Goal: Complete application form

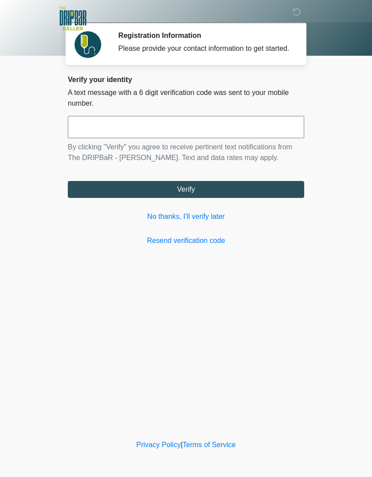
click at [163, 126] on input "text" at bounding box center [186, 127] width 236 height 22
type input "******"
click at [256, 195] on button "Verify" at bounding box center [186, 189] width 236 height 17
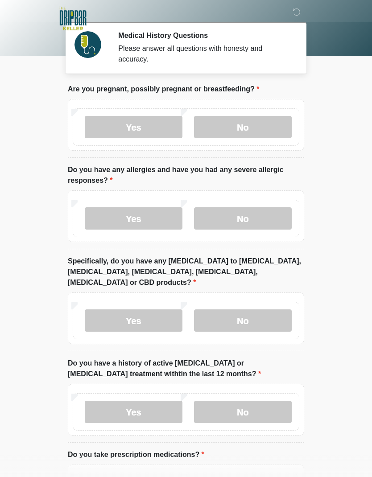
click at [266, 125] on label "No" at bounding box center [243, 127] width 98 height 22
click at [271, 223] on label "No" at bounding box center [243, 218] width 98 height 22
click at [273, 316] on label "No" at bounding box center [243, 321] width 98 height 22
click at [277, 405] on label "No" at bounding box center [243, 412] width 98 height 22
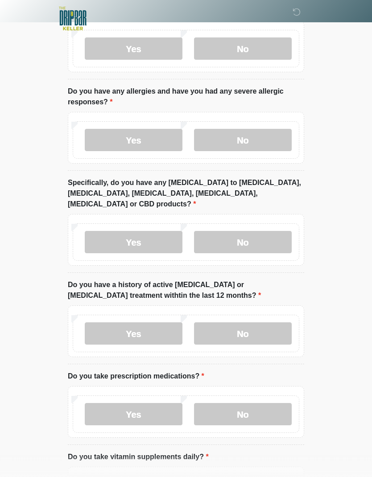
scroll to position [93, 0]
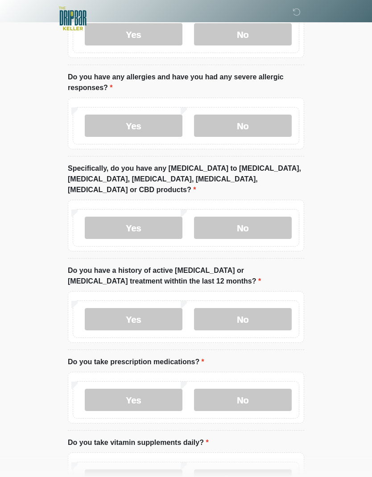
click at [159, 389] on label "Yes" at bounding box center [134, 400] width 98 height 22
click at [157, 451] on textarea "Please list medications and their dose" at bounding box center [186, 467] width 236 height 38
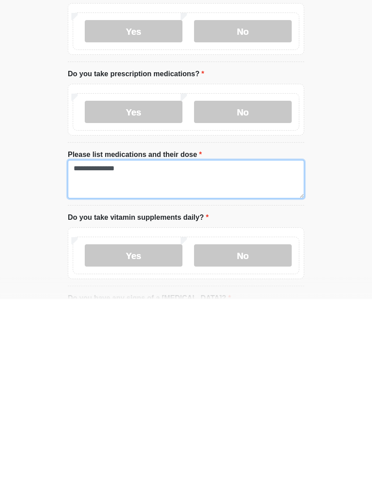
type textarea "**********"
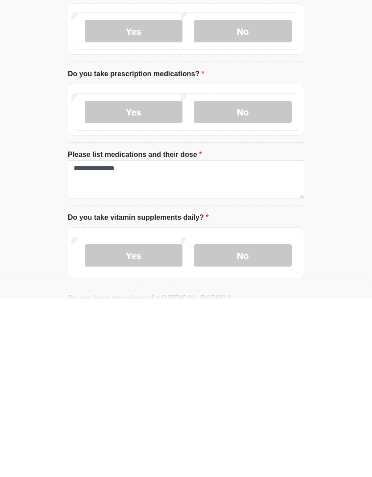
click at [165, 422] on label "Yes" at bounding box center [134, 433] width 98 height 22
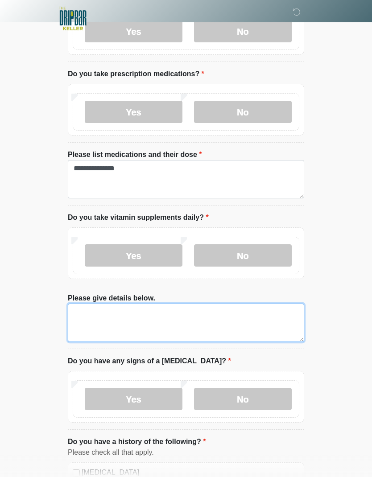
click at [160, 306] on textarea "Please give details below." at bounding box center [186, 323] width 236 height 38
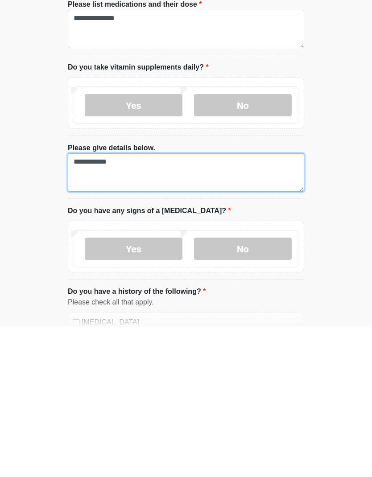
type textarea "**********"
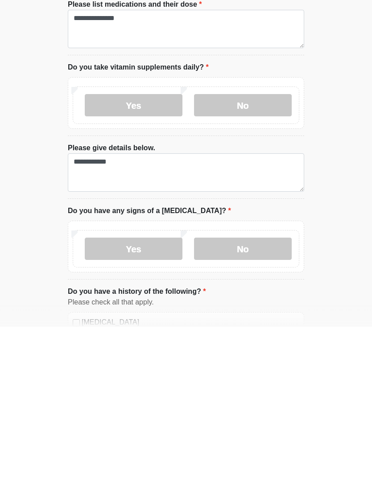
click at [252, 388] on label "No" at bounding box center [243, 399] width 98 height 22
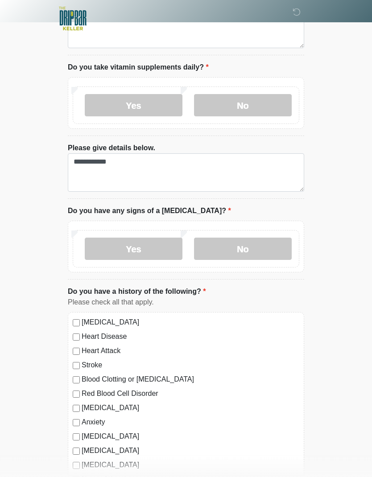
click at [82, 317] on label "High Blood Pressure" at bounding box center [191, 322] width 218 height 11
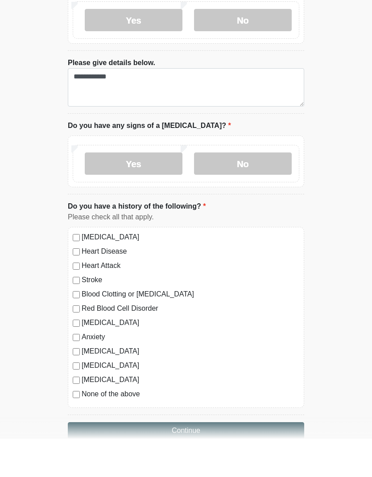
scroll to position [578, 0]
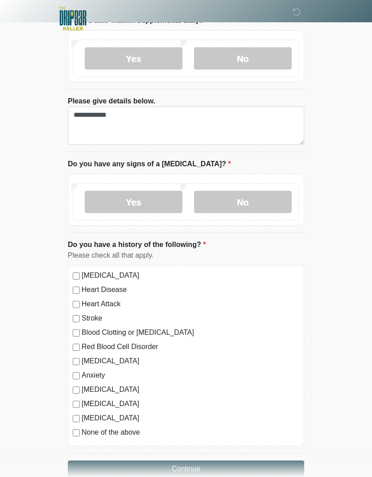
click at [244, 461] on button "Continue" at bounding box center [186, 469] width 236 height 17
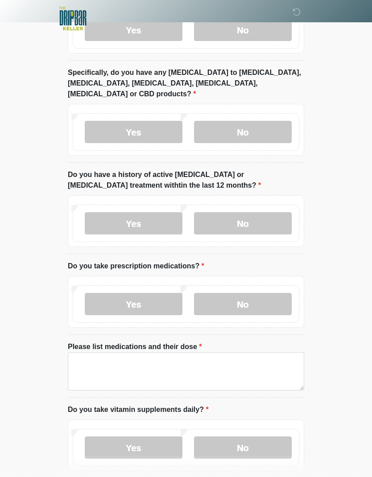
scroll to position [0, 0]
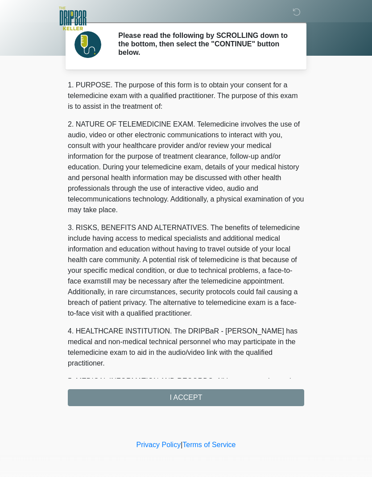
click at [246, 403] on div "1. PURPOSE. The purpose of this form is to obtain your consent for a telemedici…" at bounding box center [186, 243] width 236 height 326
click at [273, 399] on div "1. PURPOSE. The purpose of this form is to obtain your consent for a telemedici…" at bounding box center [186, 243] width 236 height 326
click at [262, 396] on div "1. PURPOSE. The purpose of this form is to obtain your consent for a telemedici…" at bounding box center [186, 243] width 236 height 326
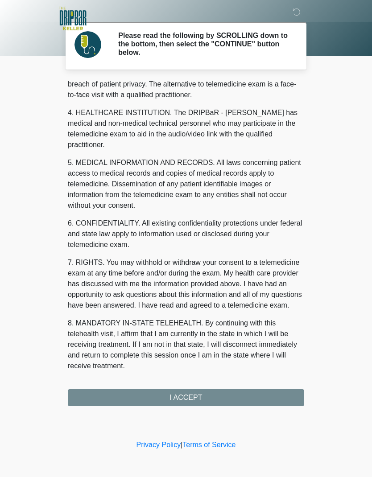
scroll to position [219, 0]
click at [238, 401] on button "I ACCEPT" at bounding box center [186, 397] width 236 height 17
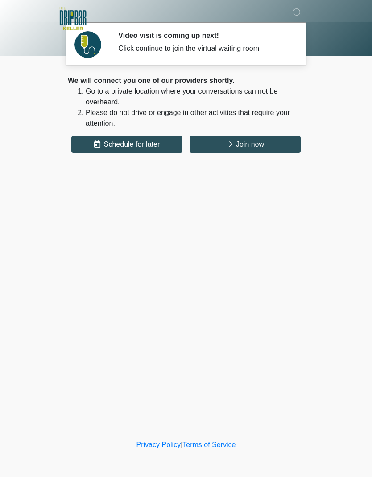
click at [279, 149] on button "Join now" at bounding box center [245, 144] width 111 height 17
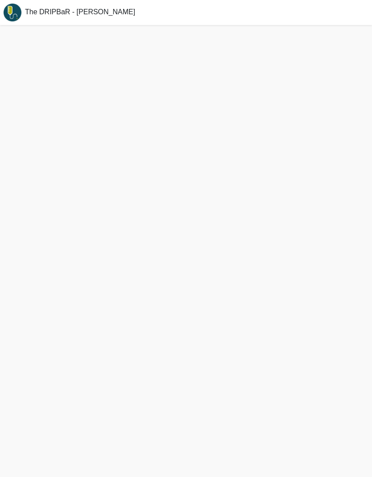
scroll to position [38, 0]
